Goal: Complete application form

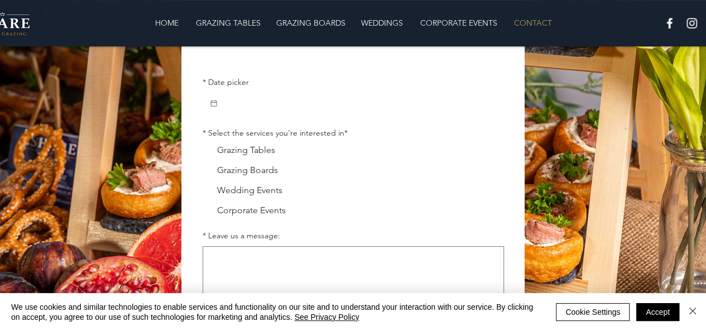
scroll to position [289, 0]
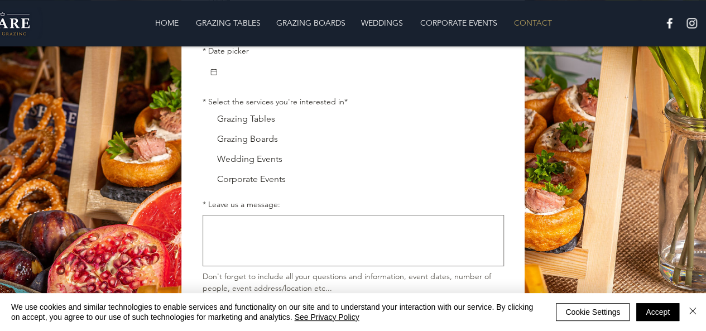
click at [343, 80] on input "* Date picker" at bounding box center [357, 72] width 279 height 22
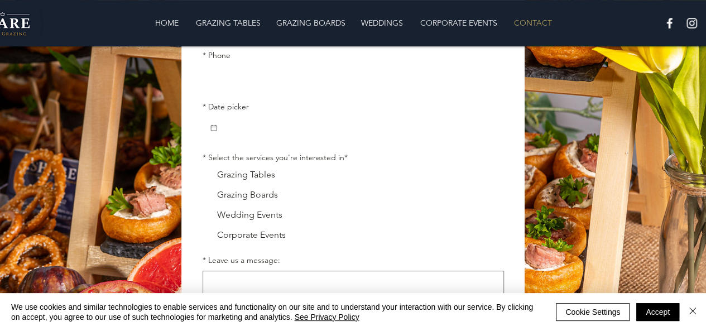
click at [239, 78] on input "* Phone" at bounding box center [349, 77] width 295 height 22
type input "3524373553"
type input "[PERSON_NAME]"
type input "Geivelis"
type input "[EMAIL_ADDRESS][DOMAIN_NAME]"
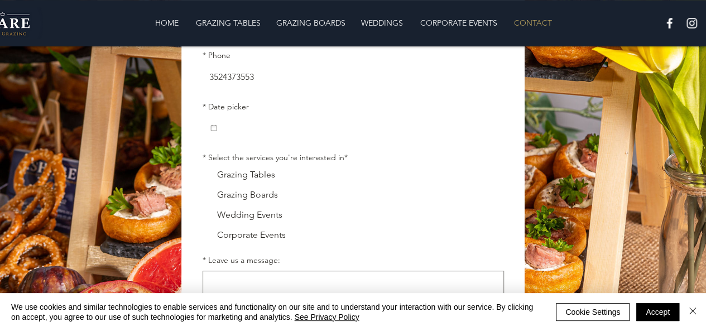
click at [214, 132] on icon "Date picker" at bounding box center [213, 127] width 9 height 9
click at [219, 173] on div "Grazing Tables" at bounding box center [246, 174] width 58 height 13
click at [202, 174] on input "Grazing Tables" at bounding box center [202, 174] width 1 height 1
checkbox input "true"
click at [219, 206] on div "Grazing Tables Grazing Boards Wedding Events Corporate Events" at bounding box center [352, 205] width 301 height 74
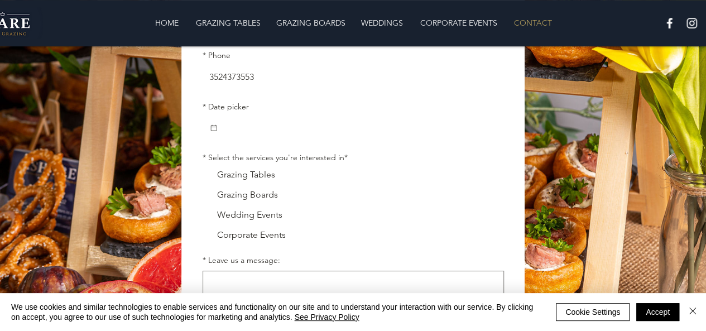
checkbox input "false"
click at [214, 190] on label "Grazing Boards" at bounding box center [352, 194] width 301 height 13
click at [202, 194] on input "Grazing Boards" at bounding box center [202, 194] width 1 height 1
checkbox input "true"
click at [211, 186] on div "Grazing Tables Grazing Boards Wedding Events Corporate Events" at bounding box center [352, 205] width 301 height 74
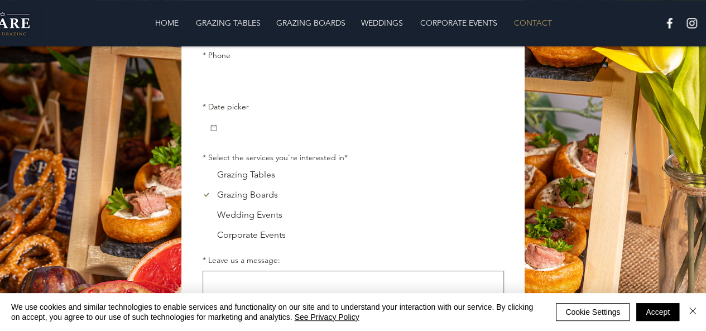
click at [232, 84] on input "* Phone" at bounding box center [349, 77] width 295 height 22
type input "3524373553"
type input "[PERSON_NAME]"
type input "Geivelis"
type input "[EMAIL_ADDRESS][DOMAIN_NAME]"
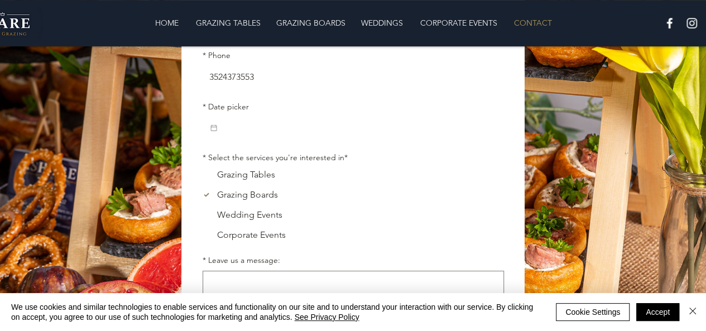
click at [215, 132] on icon "Date picker" at bounding box center [213, 127] width 9 height 9
click at [240, 224] on div "Main Form" at bounding box center [286, 240] width 167 height 191
click at [244, 224] on div "Main Form" at bounding box center [286, 240] width 167 height 191
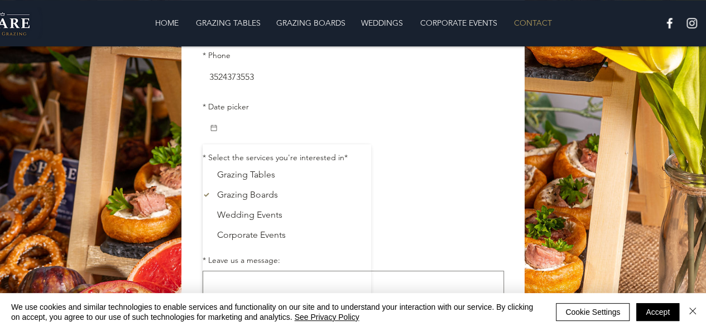
scroll to position [197, 0]
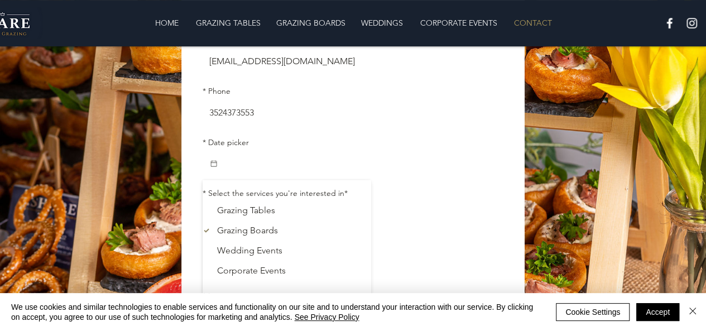
click at [200, 157] on div "* First name [PERSON_NAME] * Last name [PERSON_NAME] * Email [EMAIL_ADDRESS][DO…" at bounding box center [353, 202] width 328 height 465
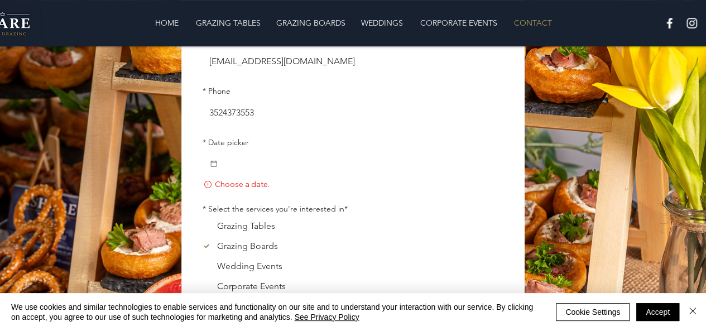
click at [207, 170] on div "Main Form" at bounding box center [352, 163] width 301 height 22
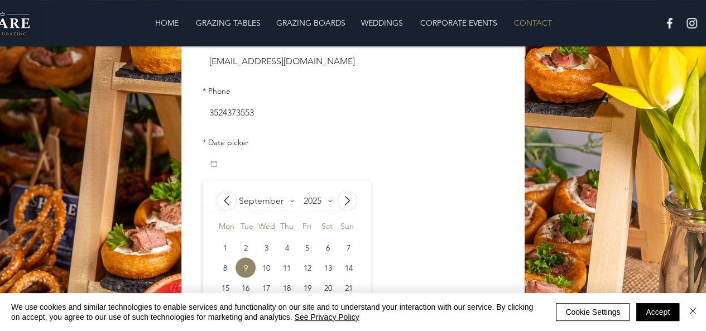
click at [210, 166] on icon "Date picker" at bounding box center [213, 163] width 9 height 9
click at [250, 266] on div "9" at bounding box center [245, 268] width 20 height 8
type input "[DATE]"
click at [250, 279] on div "Corporate Events" at bounding box center [251, 285] width 69 height 13
click at [202, 286] on input "Corporate Events" at bounding box center [202, 286] width 1 height 1
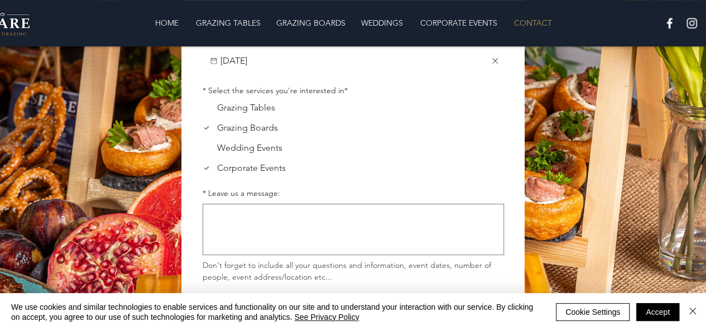
scroll to position [309, 0]
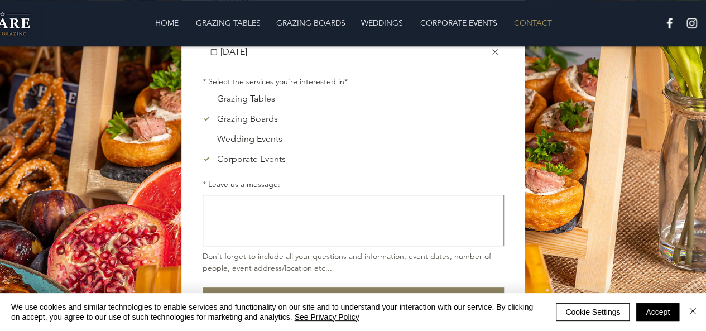
click at [226, 159] on div "Corporate Events" at bounding box center [251, 158] width 69 height 13
click at [202, 159] on input "Corporate Events" at bounding box center [202, 158] width 1 height 1
checkbox input "false"
click at [228, 142] on div "Wedding Events" at bounding box center [249, 138] width 65 height 13
click at [202, 139] on input "Wedding Events" at bounding box center [202, 138] width 1 height 1
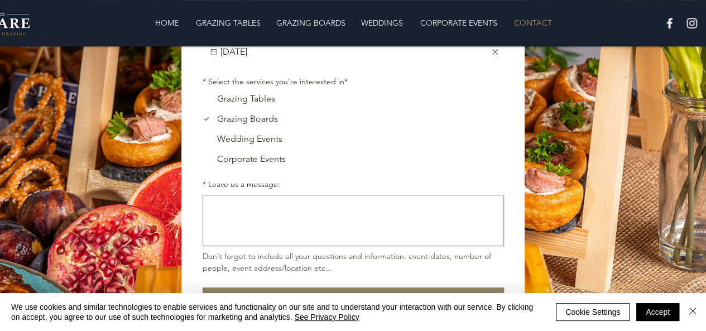
checkbox input "true"
click at [225, 166] on div "Corporate Events" at bounding box center [251, 158] width 69 height 13
click at [202, 159] on input "Corporate Events" at bounding box center [202, 158] width 1 height 1
checkbox input "true"
click at [222, 100] on div "Grazing Tables" at bounding box center [246, 98] width 58 height 13
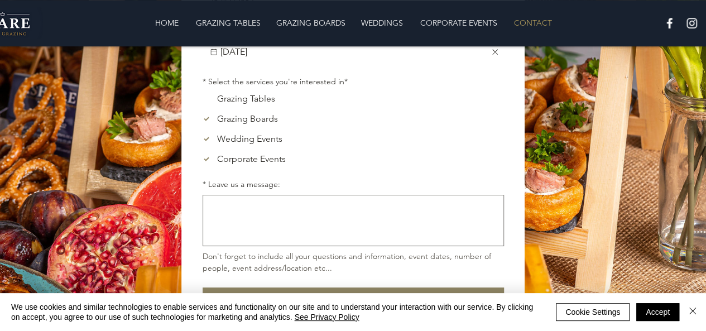
click at [202, 99] on input "Grazing Tables" at bounding box center [202, 98] width 1 height 1
checkbox input "true"
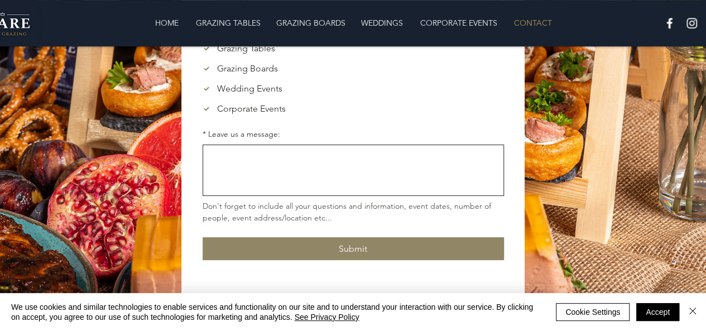
click at [241, 175] on textarea "* Leave us a message:" at bounding box center [353, 169] width 300 height 41
paste textarea "We Deep Clean Commercial Kitchens – Floor to Ceiling"
type textarea "We Deep Clean Commercial Kitchens – Floor to Ceiling"
click at [306, 165] on textarea "We Deep Clean Commercial Kitchens – Floor to Ceiling" at bounding box center [353, 169] width 300 height 41
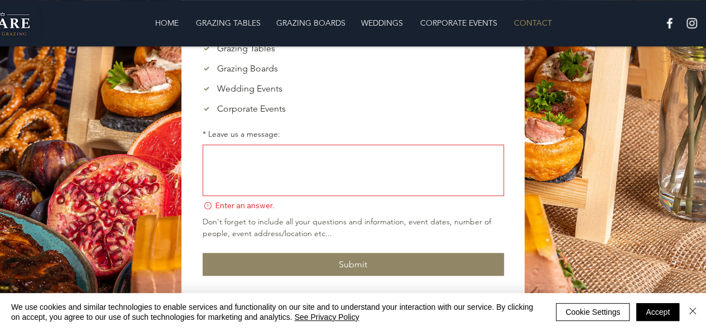
paste textarea "Hi there, Deep clean your kitchen — up to 90% brand new, anywhere in [US_STATE]…"
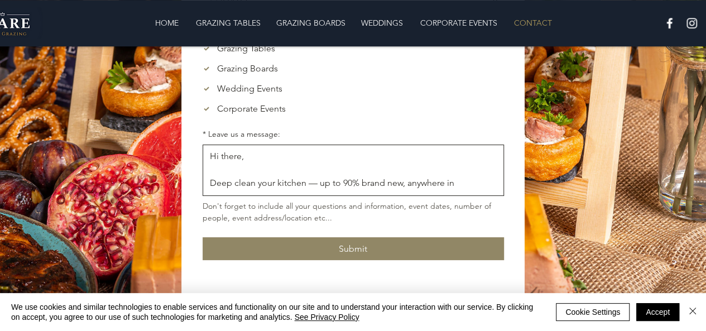
scroll to position [171, 0]
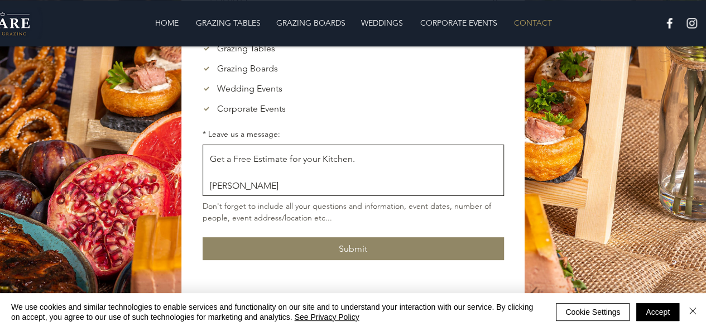
type textarea "Hi there, Deep clean your kitchen — up to 90% brand new, anywhere in [US_STATE]…"
click at [301, 233] on div "* First name [PERSON_NAME] * Last name [PERSON_NAME] * Email [EMAIL_ADDRESS][DO…" at bounding box center [352, 41] width 301 height 438
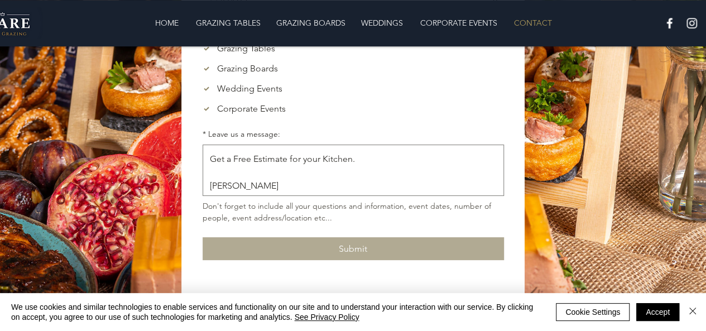
click at [298, 260] on div "* First name [PERSON_NAME] * Last name [PERSON_NAME] * Email [EMAIL_ADDRESS][DO…" at bounding box center [352, 41] width 301 height 438
click at [298, 260] on button "Submit" at bounding box center [352, 248] width 301 height 23
click at [298, 260] on div "Submit" at bounding box center [352, 248] width 301 height 23
checkbox input "false"
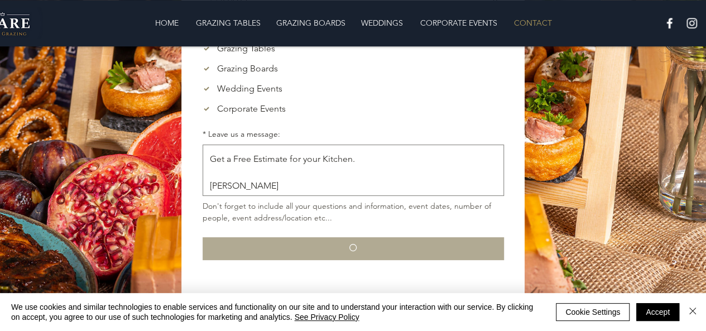
checkbox input "false"
